Goal: Book appointment/travel/reservation

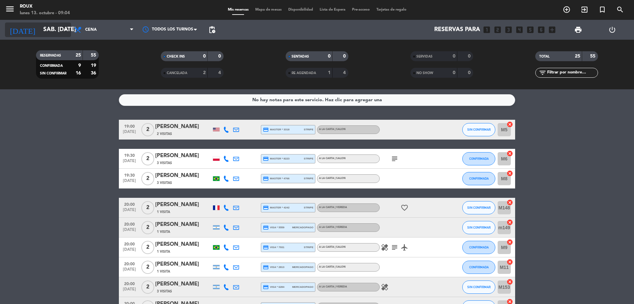
click at [65, 31] on icon "arrow_drop_down" at bounding box center [65, 30] width 8 height 8
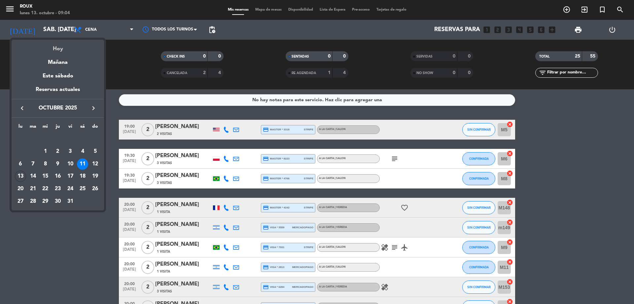
click at [57, 48] on div "Hoy" at bounding box center [58, 47] width 92 height 14
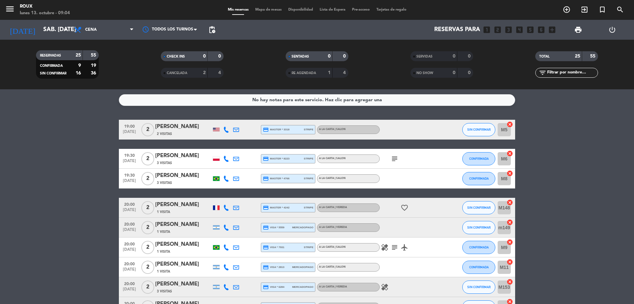
type input "lun. [DATE]"
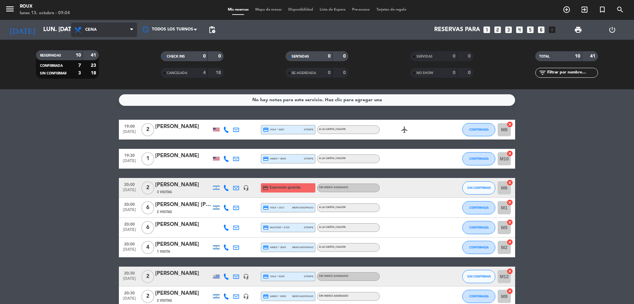
click at [109, 34] on span "Cena" at bounding box center [104, 29] width 66 height 15
click at [109, 60] on div "menu Roux lunes 13. octubre - 09:04 Mis reservas Mapa de mesas Disponibilidad L…" at bounding box center [317, 44] width 634 height 89
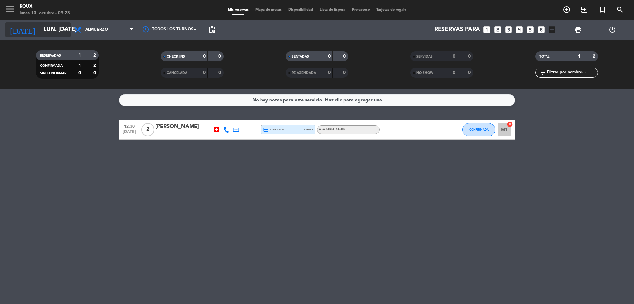
click at [40, 27] on input "lun. [DATE]" at bounding box center [78, 29] width 77 height 13
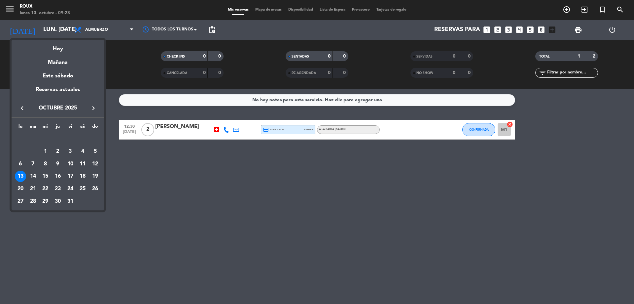
click at [100, 34] on div at bounding box center [317, 152] width 634 height 304
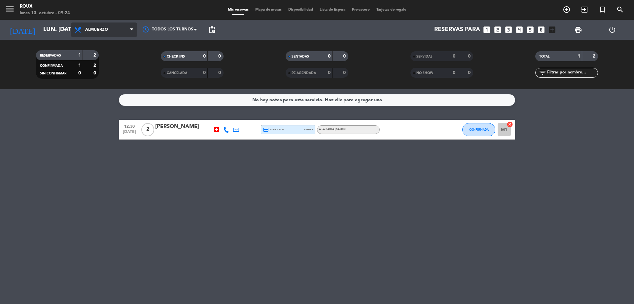
click at [90, 32] on span "Almuerzo" at bounding box center [96, 29] width 23 height 5
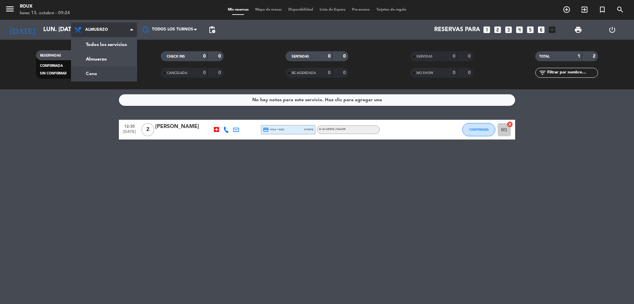
click at [102, 66] on div "menu Roux lunes 13. octubre - 09:24 Mis reservas Mapa de mesas Disponibilidad L…" at bounding box center [317, 44] width 634 height 89
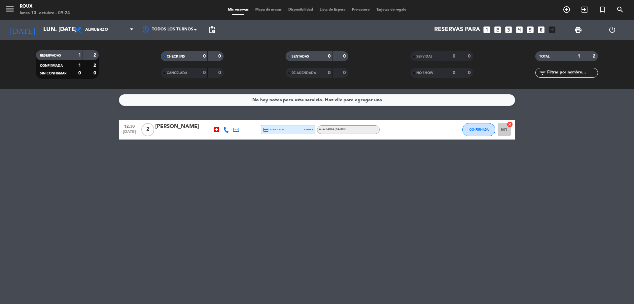
click at [276, 10] on span "Mapa de mesas" at bounding box center [268, 10] width 33 height 4
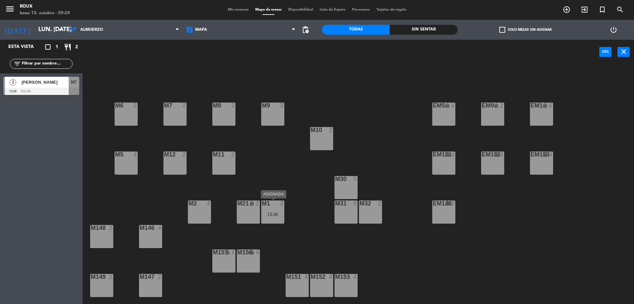
click at [270, 210] on div "M1 2 12:30" at bounding box center [272, 211] width 23 height 23
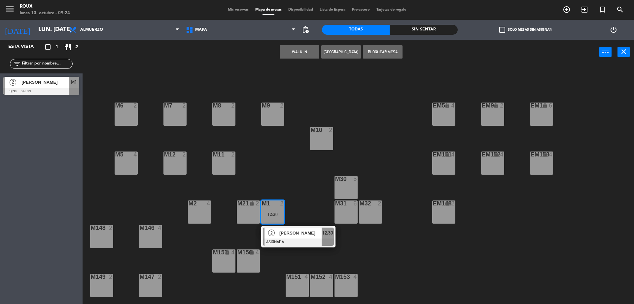
click at [294, 180] on div "M6 2 M7 2 M8 2 M9 2 EM9 lock 2 EM5 lock 4 EM1 lock 6 M10 2 M11 2 M12 2 M5 4 EM1…" at bounding box center [361, 185] width 545 height 239
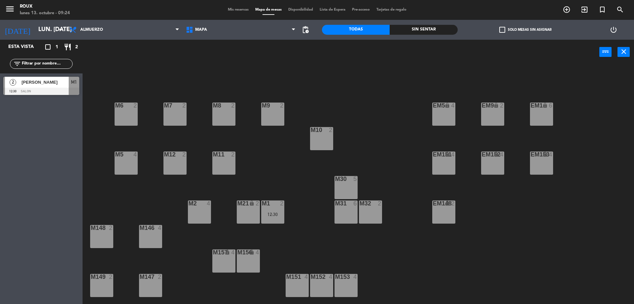
click at [131, 118] on div "M6 2" at bounding box center [126, 113] width 23 height 23
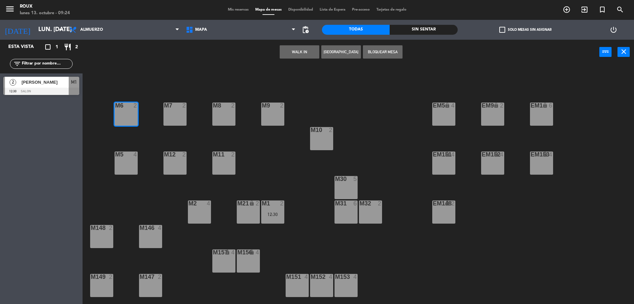
click at [338, 53] on button "[GEOGRAPHIC_DATA]" at bounding box center [341, 51] width 40 height 13
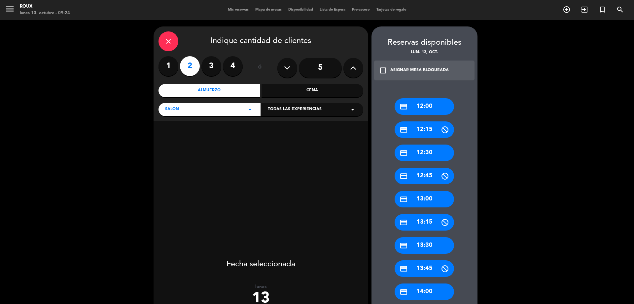
scroll to position [99, 0]
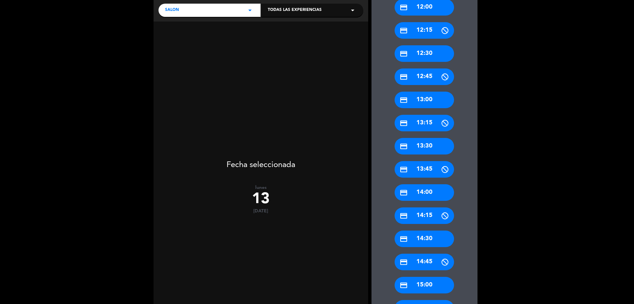
click at [443, 149] on div "credit_card 13:30" at bounding box center [424, 146] width 59 height 17
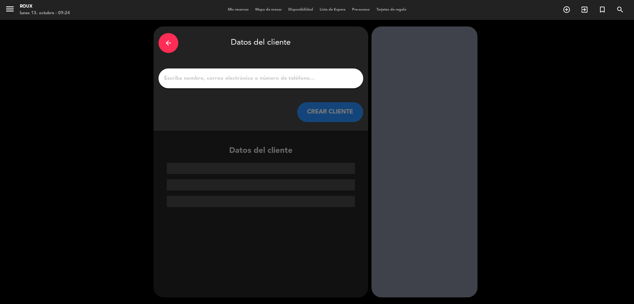
click at [245, 79] on input "1" at bounding box center [260, 78] width 195 height 9
type input "R"
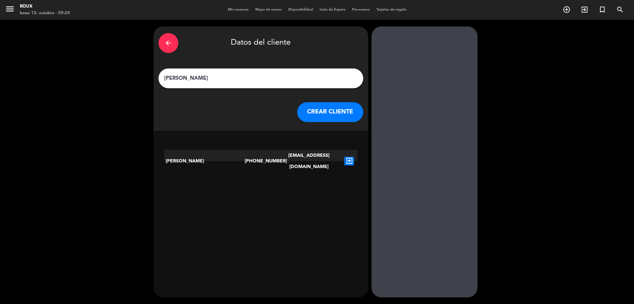
type input "[PERSON_NAME]"
click at [349, 157] on icon "exit_to_app" at bounding box center [349, 161] width 10 height 9
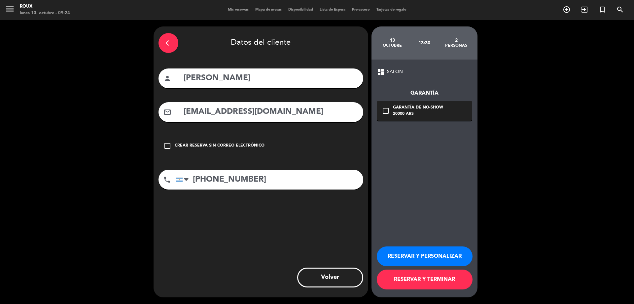
click at [426, 278] on button "RESERVAR Y TERMINAR" at bounding box center [425, 279] width 96 height 20
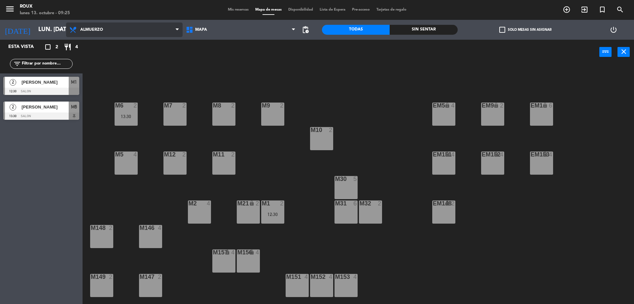
click at [85, 29] on span "Almuerzo" at bounding box center [91, 29] width 23 height 5
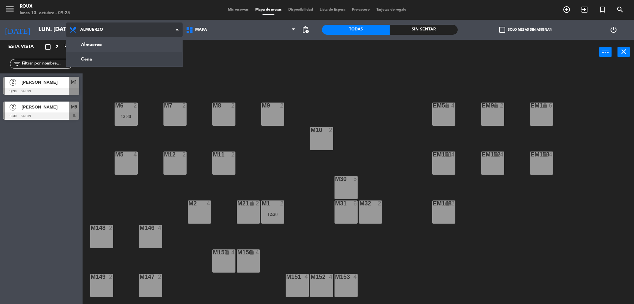
click at [94, 56] on ng-component "menu Roux lunes 13. octubre - 09:25 Mis reservas Mapa de mesas Disponibilidad L…" at bounding box center [317, 152] width 634 height 305
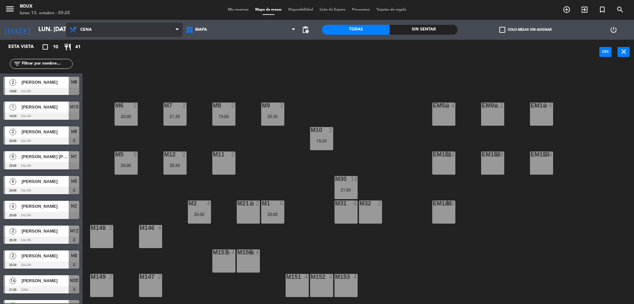
click at [96, 31] on span "Cena" at bounding box center [124, 29] width 117 height 15
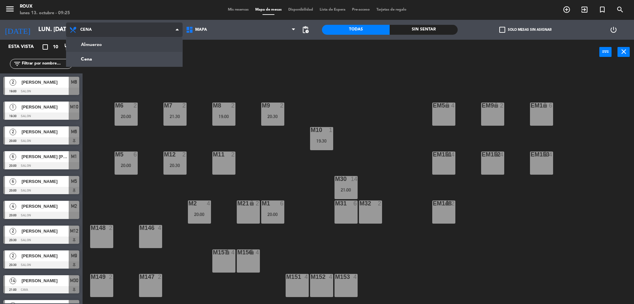
click at [97, 47] on ng-component "menu Roux lunes 13. octubre - 09:25 Mis reservas Mapa de mesas Disponibilidad L…" at bounding box center [317, 152] width 634 height 305
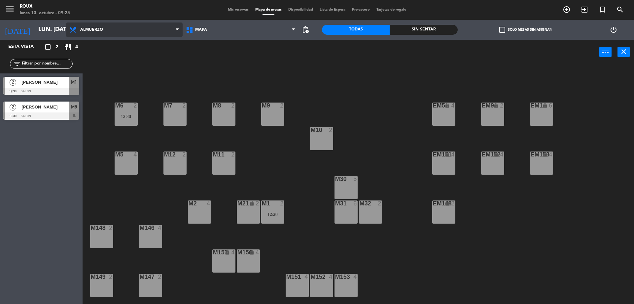
click at [90, 27] on span "Almuerzo" at bounding box center [91, 29] width 23 height 5
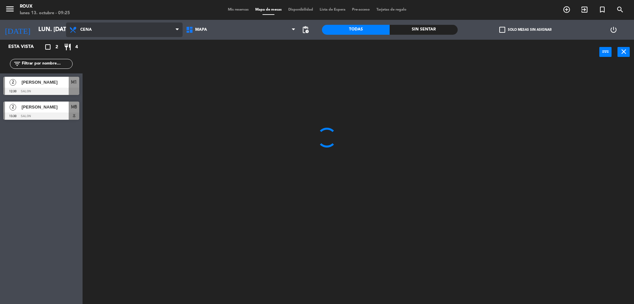
click at [98, 57] on ng-component "menu Roux lunes 13. octubre - 09:25 Mis reservas Mapa de mesas Disponibilidad L…" at bounding box center [317, 152] width 634 height 305
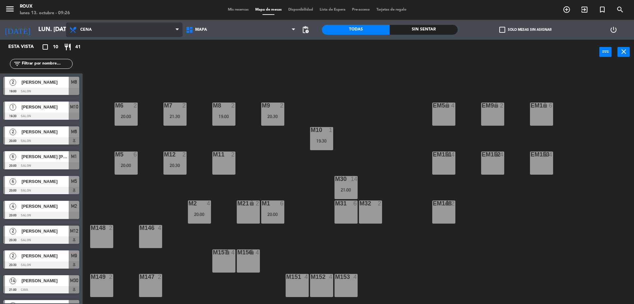
click at [95, 31] on span "Cena" at bounding box center [124, 29] width 117 height 15
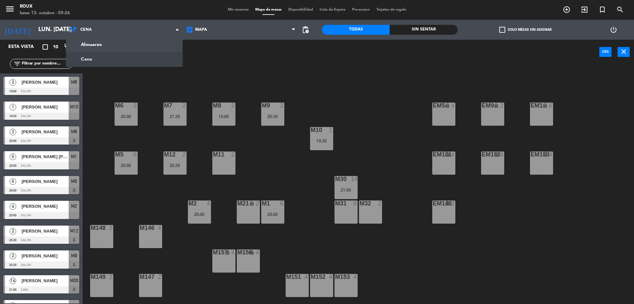
click at [111, 86] on div "M6 2 20:00 M7 2 21:30 M8 2 19:00 M9 2 20:30 EM9 lock 2 EM5 lock 4 EM1 lock 6 M1…" at bounding box center [361, 185] width 545 height 239
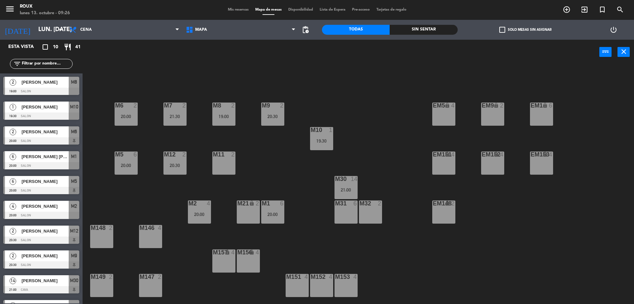
click at [51, 129] on span "[PERSON_NAME]" at bounding box center [44, 131] width 47 height 7
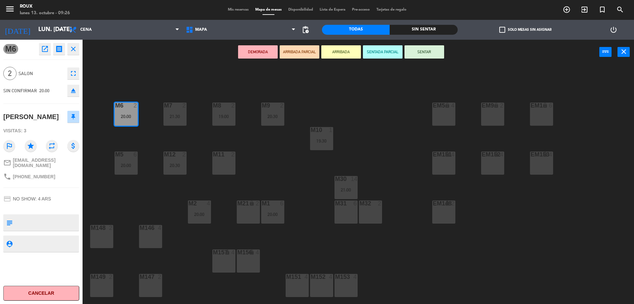
click at [237, 10] on span "Mis reservas" at bounding box center [238, 10] width 27 height 4
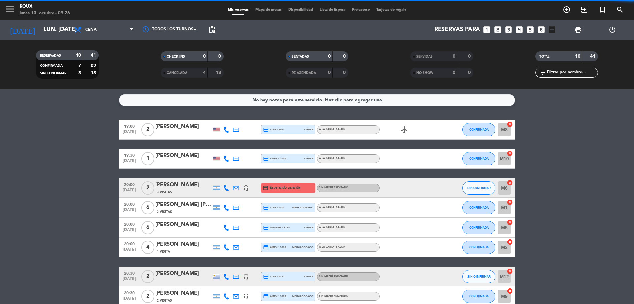
click at [192, 190] on div "3 Visitas" at bounding box center [183, 192] width 56 height 6
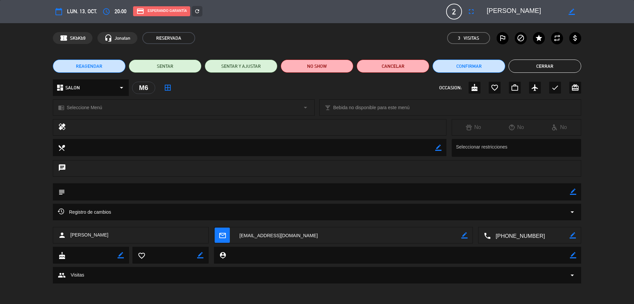
click at [463, 233] on icon "border_color" at bounding box center [464, 235] width 6 height 6
click at [462, 235] on icon at bounding box center [464, 235] width 6 height 6
click at [465, 236] on icon "border_color" at bounding box center [464, 235] width 6 height 6
drag, startPoint x: 350, startPoint y: 236, endPoint x: 240, endPoint y: 234, distance: 110.3
click at [240, 234] on textarea at bounding box center [347, 235] width 227 height 17
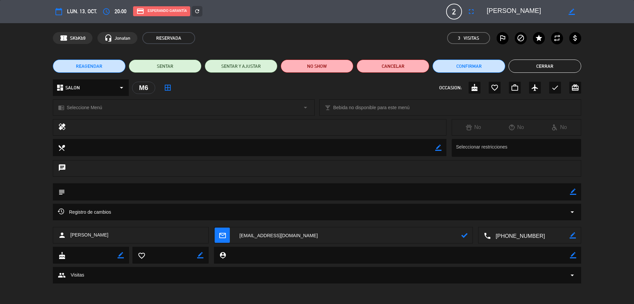
click at [547, 66] on button "Cerrar" at bounding box center [545, 65] width 73 height 13
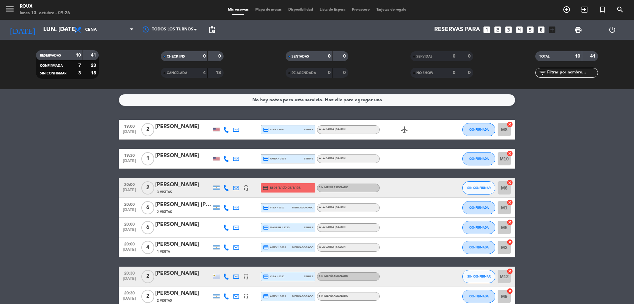
click at [269, 8] on span "Mapa de mesas" at bounding box center [268, 10] width 33 height 4
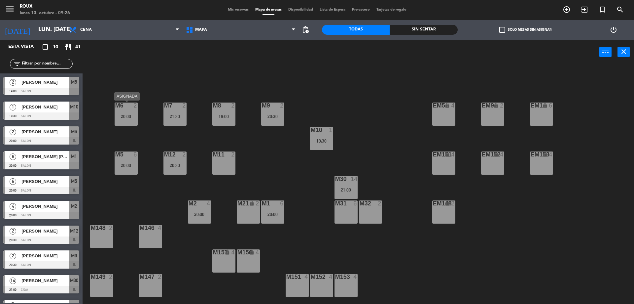
click at [124, 109] on div "M6 2 20:00" at bounding box center [126, 113] width 23 height 23
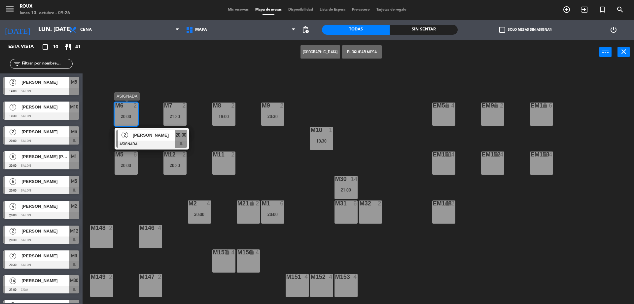
click at [162, 131] on span "[PERSON_NAME]" at bounding box center [154, 134] width 42 height 7
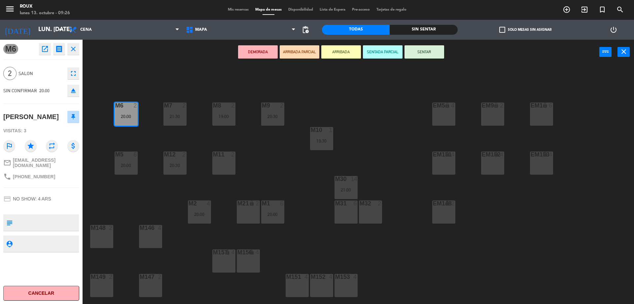
click at [50, 295] on button "Cancelar" at bounding box center [41, 292] width 76 height 15
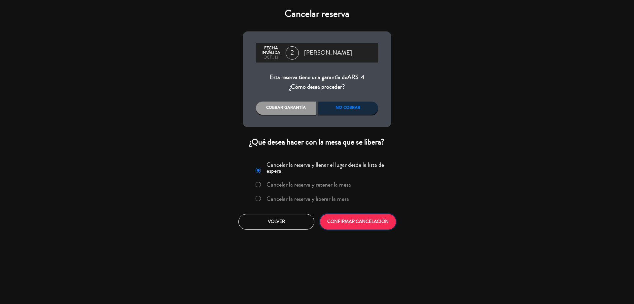
click at [364, 224] on button "CONFIRMAR CANCELACIÓN" at bounding box center [358, 222] width 76 height 16
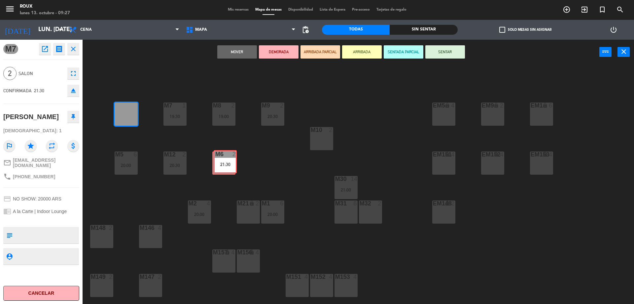
drag, startPoint x: 125, startPoint y: 115, endPoint x: 227, endPoint y: 165, distance: 114.0
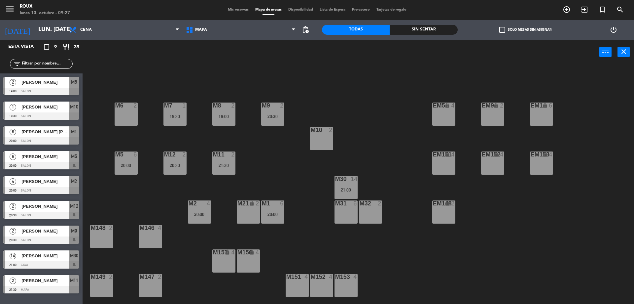
click at [119, 116] on div "M6 2" at bounding box center [126, 113] width 23 height 23
click at [322, 53] on button "[GEOGRAPHIC_DATA]" at bounding box center [321, 51] width 40 height 13
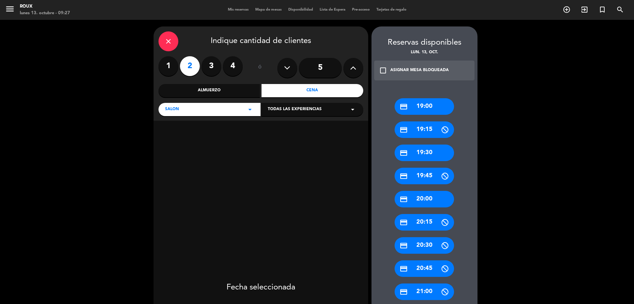
scroll to position [132, 0]
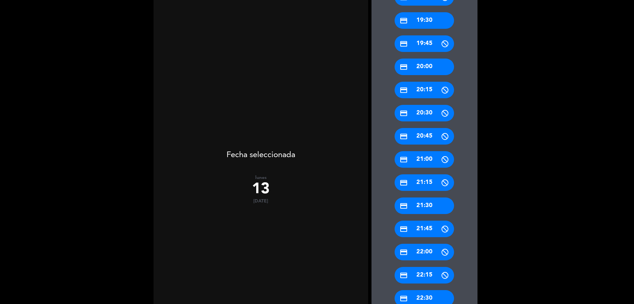
click at [424, 67] on div "credit_card 20:00" at bounding box center [424, 66] width 59 height 17
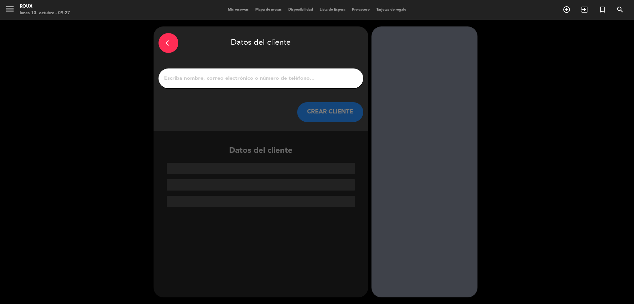
click at [243, 84] on div at bounding box center [261, 78] width 205 height 20
click at [243, 78] on input "1" at bounding box center [260, 78] width 195 height 9
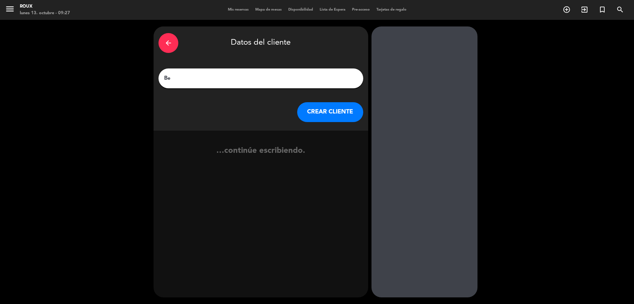
type input "B"
type input "[PERSON_NAME]"
click at [345, 115] on button "CREAR CLIENTE" at bounding box center [330, 112] width 66 height 20
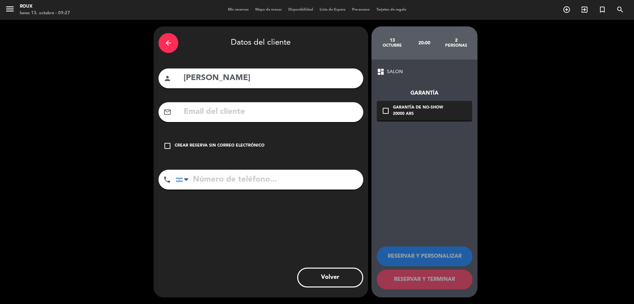
click at [276, 115] on input "text" at bounding box center [270, 112] width 175 height 14
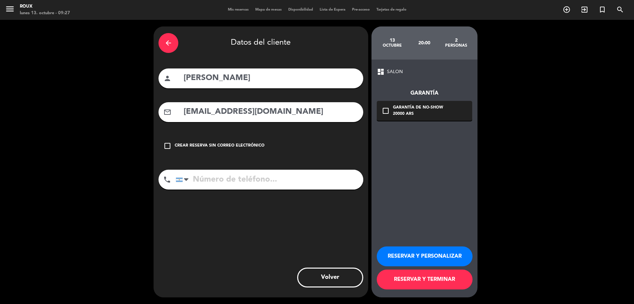
click at [259, 114] on input "[EMAIL_ADDRESS][DOMAIN_NAME]" at bounding box center [270, 112] width 175 height 14
type input "[EMAIL_ADDRESS][DOMAIN_NAME]"
click at [282, 182] on input "tel" at bounding box center [270, 179] width 188 height 20
type input "1150395889"
click at [385, 112] on icon "check_box_outline_blank" at bounding box center [386, 111] width 8 height 8
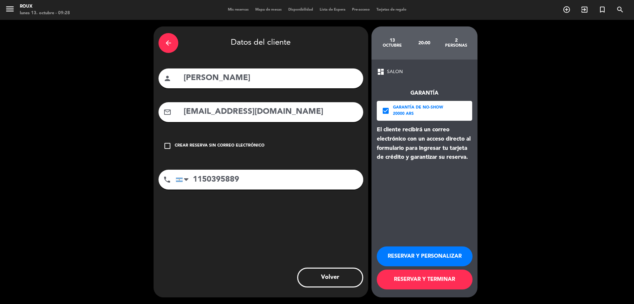
click at [450, 272] on button "RESERVAR Y TERMINAR" at bounding box center [425, 279] width 96 height 20
